Goal: Navigation & Orientation: Find specific page/section

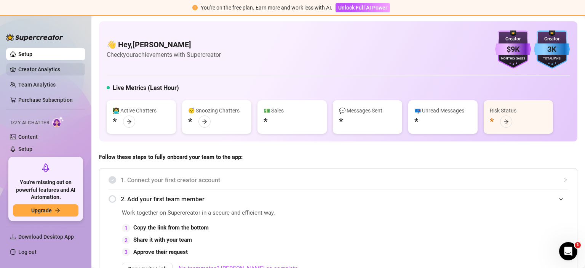
click at [54, 74] on link "Creator Analytics" at bounding box center [48, 69] width 61 height 12
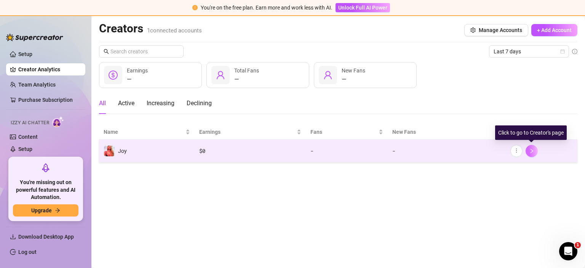
click at [533, 152] on icon "right" at bounding box center [531, 150] width 5 height 5
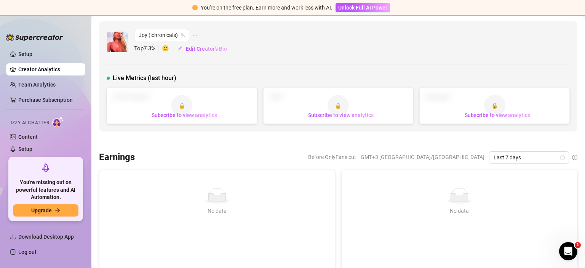
click at [39, 67] on link "Creator Analytics" at bounding box center [48, 69] width 61 height 12
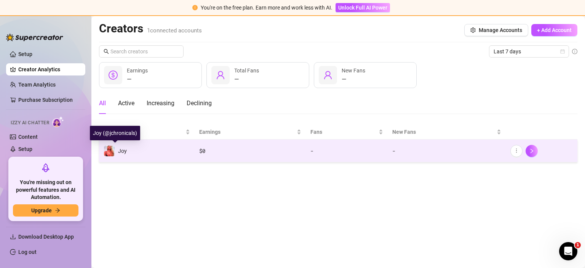
click at [110, 152] on img at bounding box center [109, 151] width 11 height 11
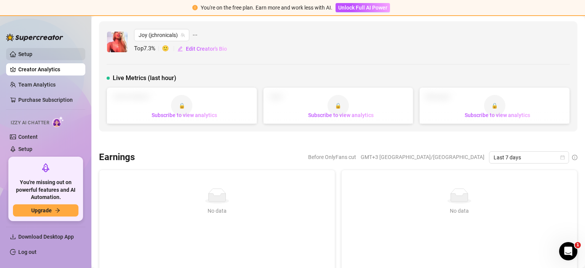
click at [30, 54] on link "Setup" at bounding box center [25, 54] width 14 height 6
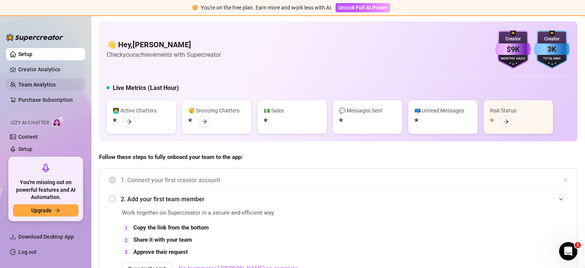
click at [33, 88] on link "Team Analytics" at bounding box center [36, 85] width 37 height 6
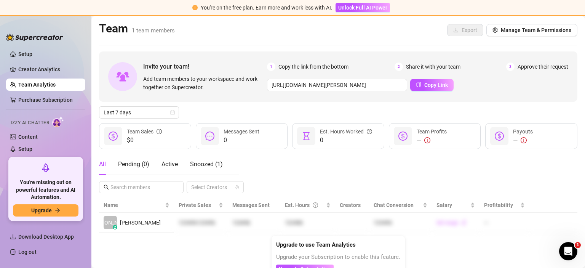
scroll to position [10, 0]
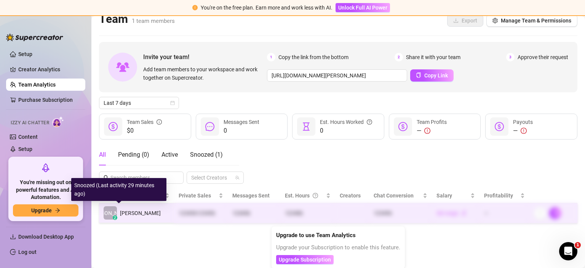
click at [113, 213] on span "[PERSON_NAME]" at bounding box center [110, 213] width 41 height 8
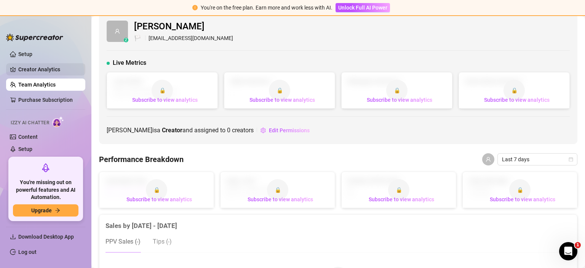
click at [32, 71] on link "Creator Analytics" at bounding box center [48, 69] width 61 height 12
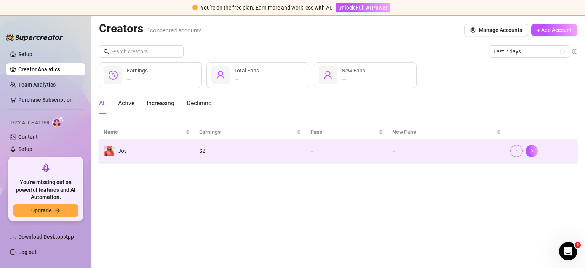
click at [515, 153] on icon "more" at bounding box center [516, 150] width 5 height 5
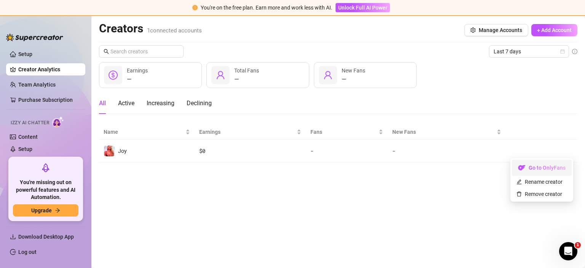
click at [539, 167] on link "Go to OnlyFans" at bounding box center [542, 169] width 60 height 6
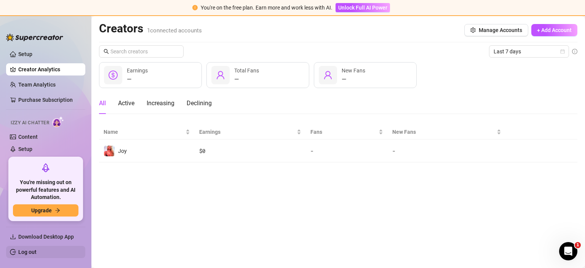
click at [34, 252] on link "Log out" at bounding box center [27, 252] width 18 height 6
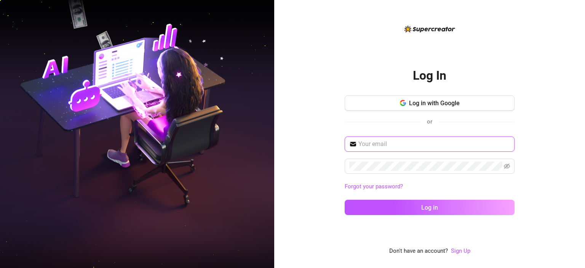
click at [372, 143] on input "text" at bounding box center [434, 143] width 152 height 9
paste input "[EMAIL_ADDRESS][DOMAIN_NAME]"
type input "[EMAIL_ADDRESS][DOMAIN_NAME]"
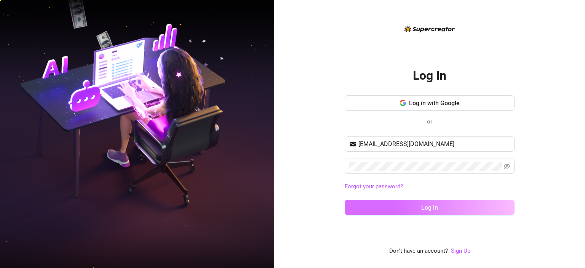
click at [422, 203] on button "Log in" at bounding box center [430, 207] width 170 height 15
